Goal: Check status: Check status

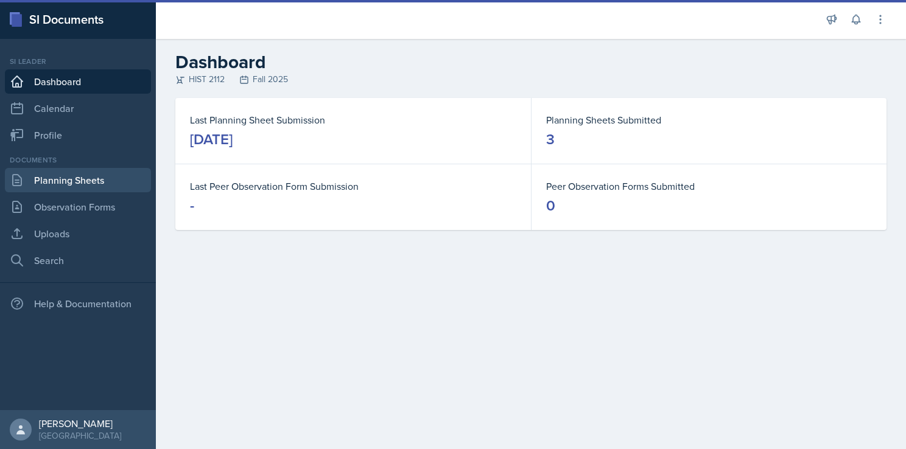
click at [89, 189] on link "Planning Sheets" at bounding box center [78, 180] width 146 height 24
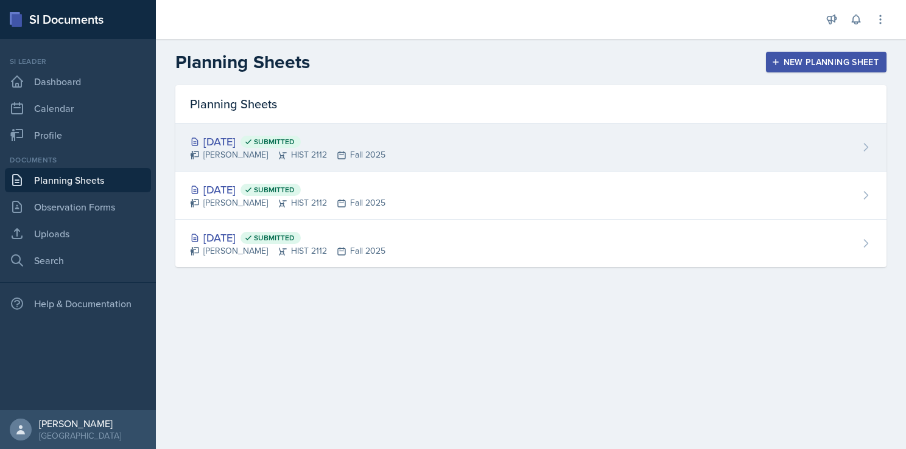
click at [377, 153] on div "[DATE] Submitted [PERSON_NAME] HIST 2112 Fall 2025" at bounding box center [530, 148] width 711 height 48
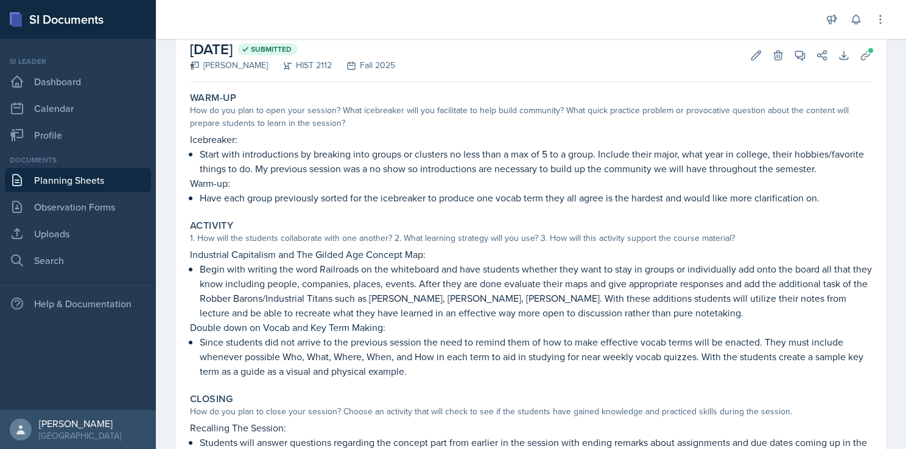
scroll to position [68, 0]
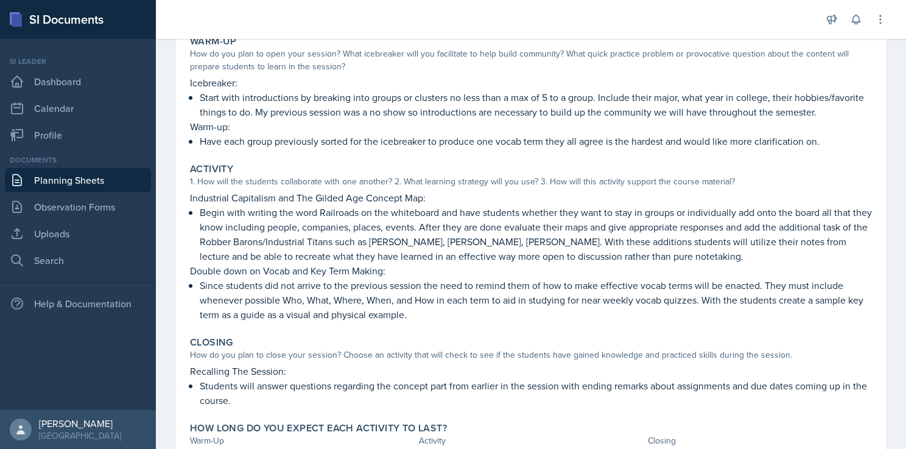
scroll to position [124, 0]
